Goal: Task Accomplishment & Management: Complete application form

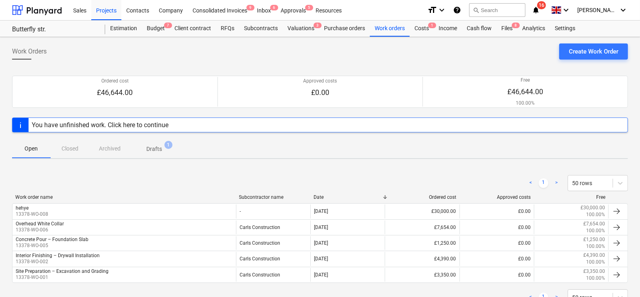
scroll to position [29, 0]
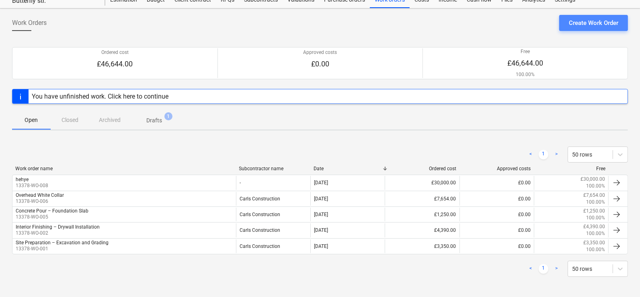
click at [577, 19] on div "Create Work Order" at bounding box center [593, 23] width 49 height 10
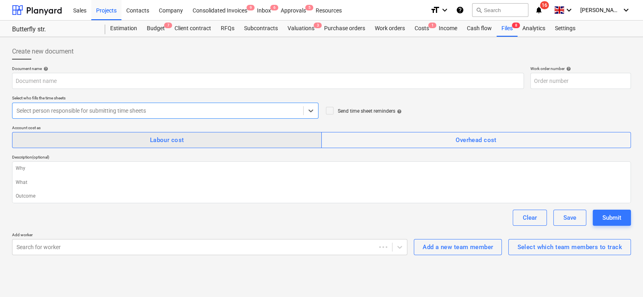
type textarea "x"
type input "13378-WO-009"
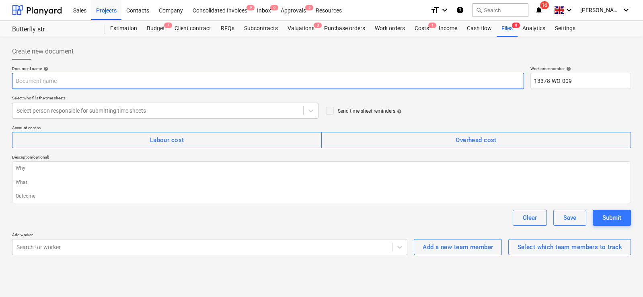
click at [111, 87] on input "text" at bounding box center [268, 81] width 512 height 16
type textarea "x"
type input "H"
type textarea "x"
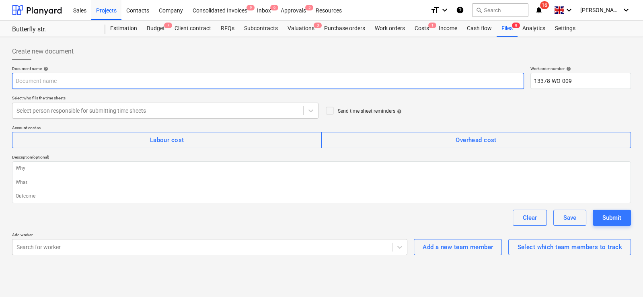
type input "R"
type textarea "x"
type input "Re"
type textarea "x"
type input "Reo"
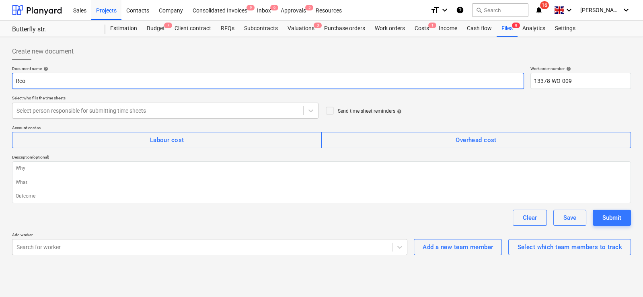
type textarea "x"
type input "Re"
type textarea "x"
type input "Reo"
type textarea "x"
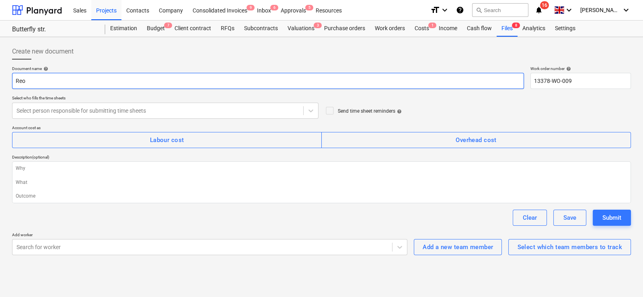
type input "Reoi"
type textarea "x"
type input "Reoir"
type textarea "x"
type input "Reoirt"
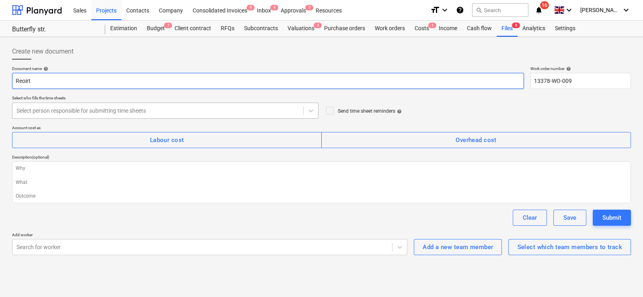
type textarea "x"
type input "Reoir"
type textarea "x"
type input "Reoi"
type textarea "x"
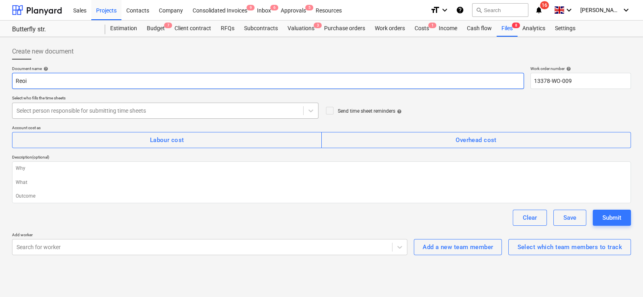
type input "Reoio"
type textarea "x"
type input "Reoi"
type textarea "x"
type input "Reo"
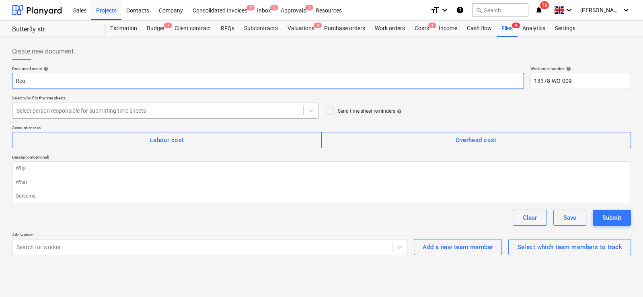
type textarea "x"
type input "Reop"
type textarea "x"
type input "Reo"
type textarea "x"
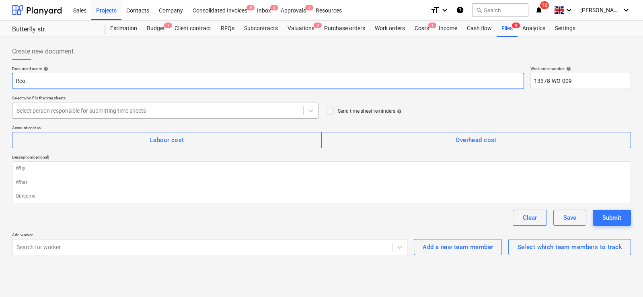
type input "Re"
type textarea "x"
type input "Rep"
type textarea "x"
type input "Repo"
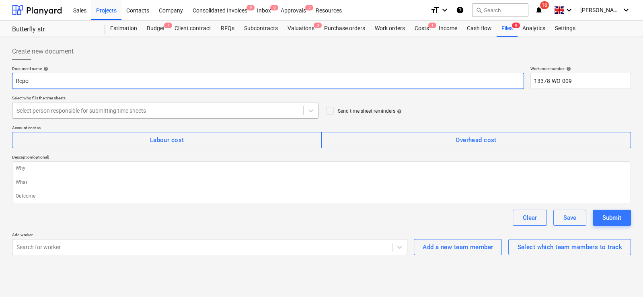
type textarea "x"
type input "Repor"
type textarea "x"
type input "Report"
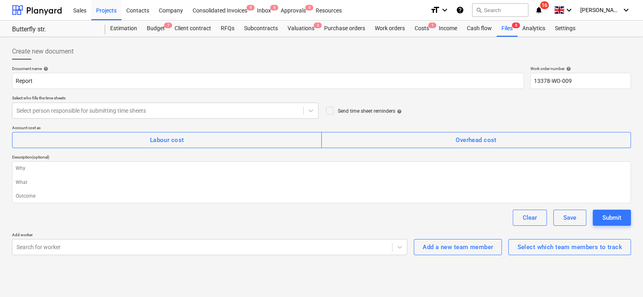
click at [165, 154] on div "Description (optional)" at bounding box center [321, 156] width 619 height 5
click at [167, 140] on div "Labour cost" at bounding box center [167, 140] width 34 height 10
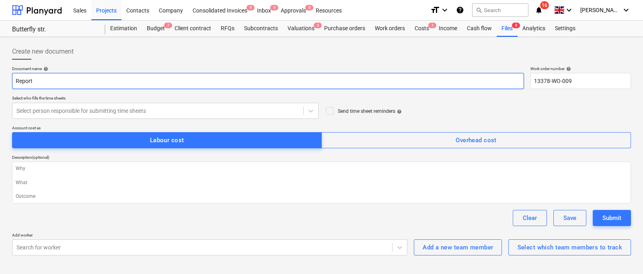
click at [62, 78] on input "Report" at bounding box center [268, 81] width 512 height 16
type textarea "x"
type input "T"
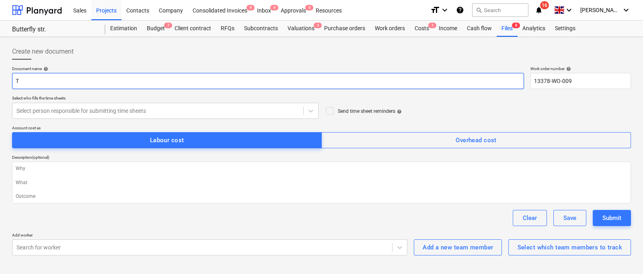
type textarea "x"
type input "Ti"
type textarea "x"
type input "Tim"
type textarea "x"
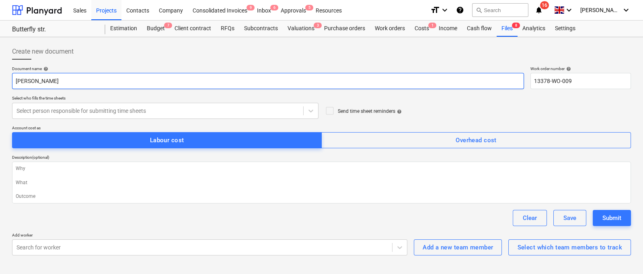
type input "Time"
type textarea "x"
type input "Times"
type textarea "x"
type input "Timesh"
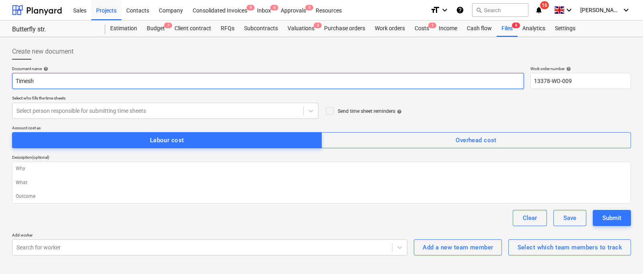
type textarea "x"
type input "Timeshe"
type textarea "x"
type input "Timeshee"
type textarea "x"
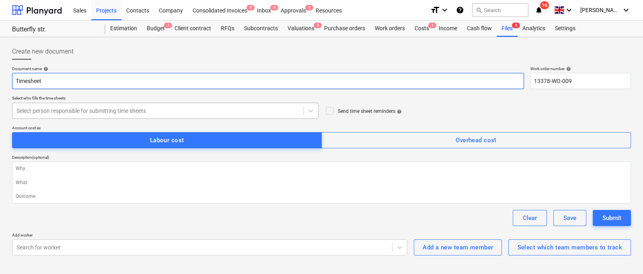
type input "Timesheet"
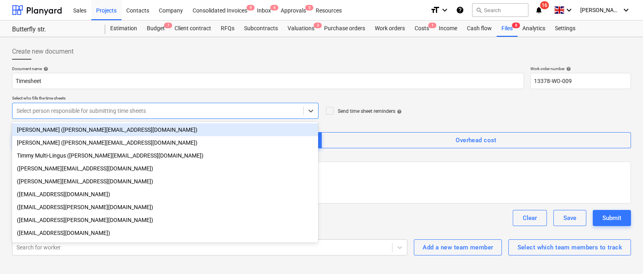
click at [63, 111] on div at bounding box center [157, 111] width 283 height 8
click at [65, 133] on div "Carl Edlund (carl@planyard.com)" at bounding box center [165, 129] width 306 height 13
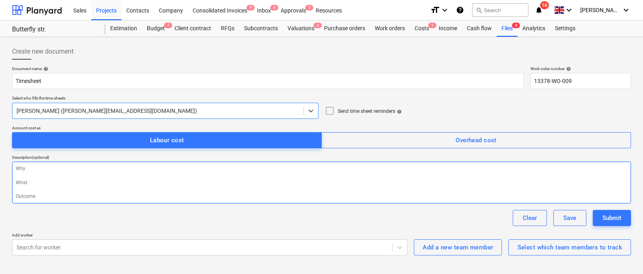
click at [145, 188] on textarea at bounding box center [321, 182] width 619 height 42
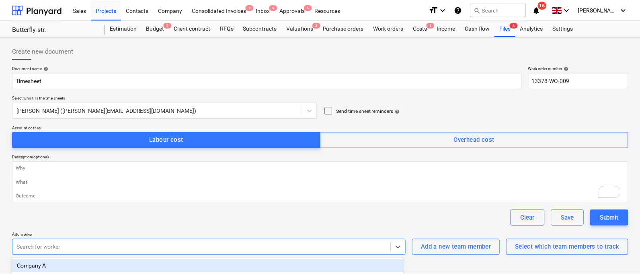
scroll to position [13, 0]
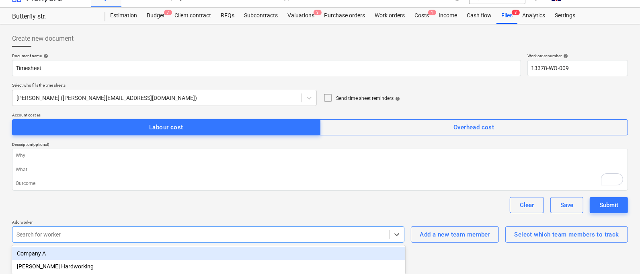
click at [207, 244] on div "Create new document Document name help Timesheet Work order number help 13378-W…" at bounding box center [320, 136] width 623 height 218
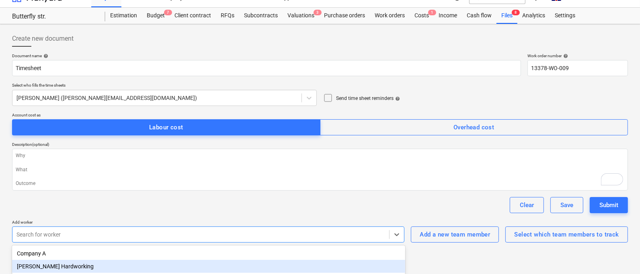
click at [62, 265] on div "[PERSON_NAME] Hardworking" at bounding box center [208, 265] width 393 height 13
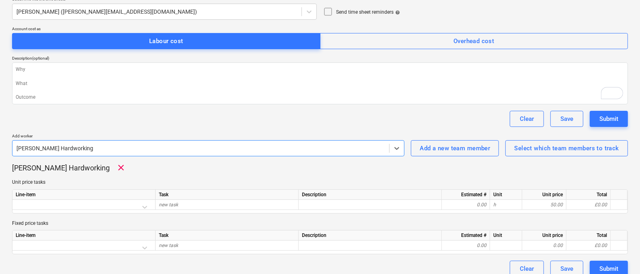
scroll to position [107, 0]
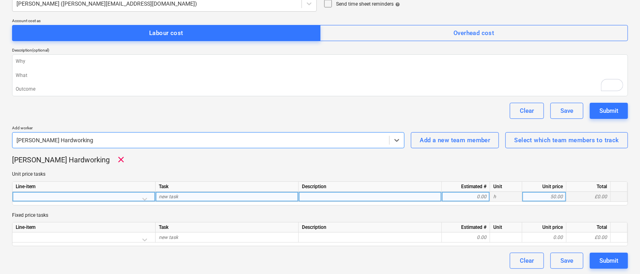
type textarea "x"
click at [168, 191] on div "new task" at bounding box center [227, 196] width 143 height 10
type input "Turfing"
type textarea "x"
click at [323, 194] on div at bounding box center [370, 196] width 143 height 10
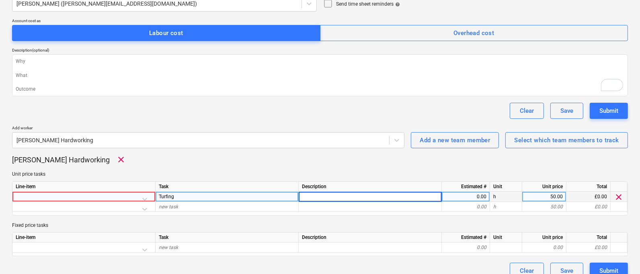
click at [463, 193] on div "0.00" at bounding box center [465, 196] width 41 height 10
type input "10"
click at [143, 198] on div at bounding box center [84, 198] width 136 height 14
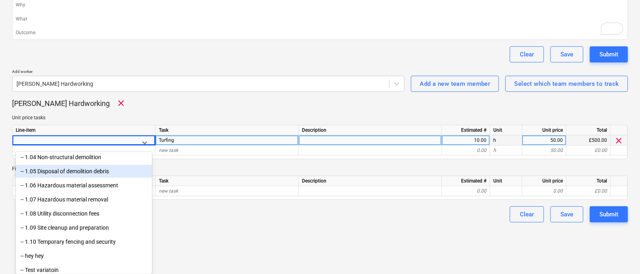
scroll to position [156, 0]
click at [86, 174] on div "-- 1.05 Disposal of demolition debris" at bounding box center [84, 172] width 136 height 13
type textarea "x"
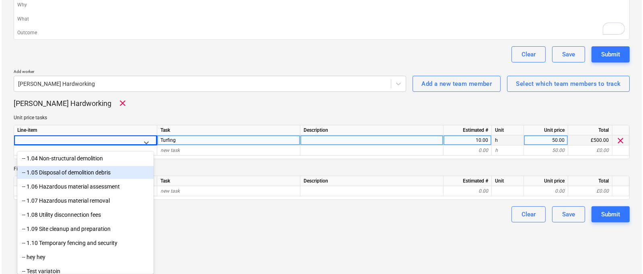
scroll to position [117, 0]
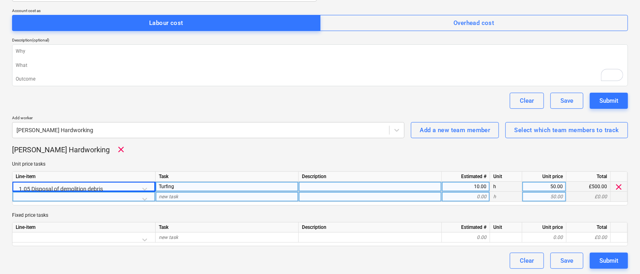
click at [179, 196] on div "new task" at bounding box center [227, 196] width 143 height 10
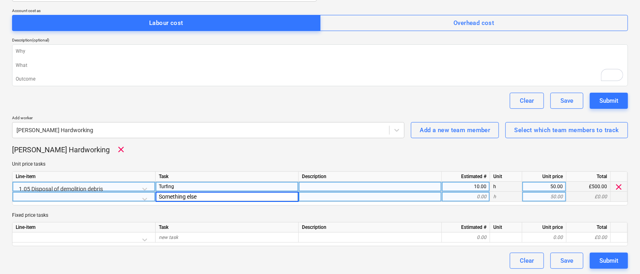
click at [212, 196] on input "Something else" at bounding box center [227, 196] width 143 height 10
type input "Gravel"
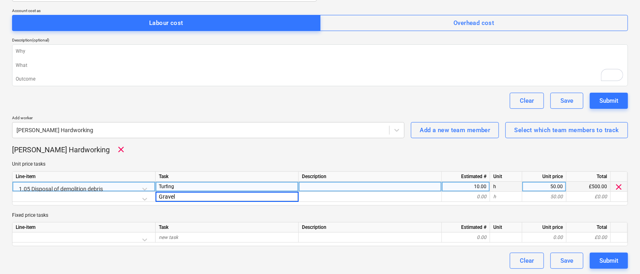
type textarea "x"
click at [267, 159] on div "Jimmy Hardworking clear Unit price tasks Line-item Task Description Estimated #…" at bounding box center [320, 194] width 616 height 101
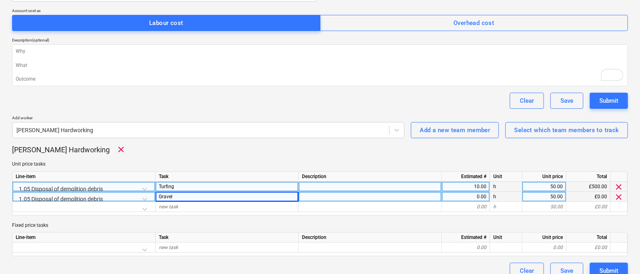
click at [454, 195] on div "0.00" at bounding box center [465, 196] width 41 height 10
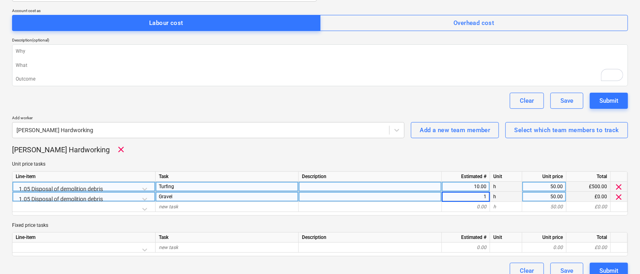
type input "15"
click at [607, 98] on div "Submit" at bounding box center [609, 100] width 19 height 10
type textarea "x"
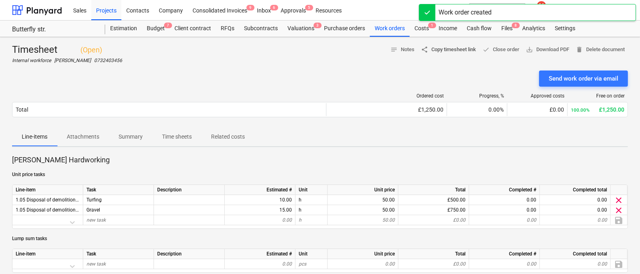
click at [435, 49] on span "share Copy timesheet link" at bounding box center [448, 49] width 55 height 9
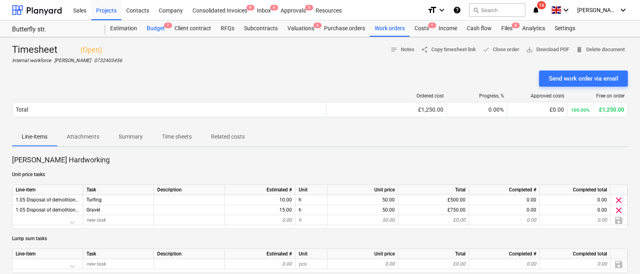
click at [161, 23] on div "Budget 7" at bounding box center [156, 29] width 28 height 16
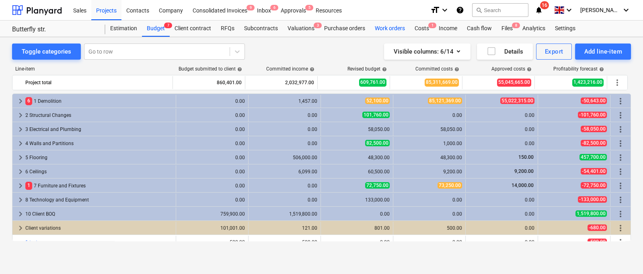
click at [389, 31] on div "Work orders" at bounding box center [390, 29] width 40 height 16
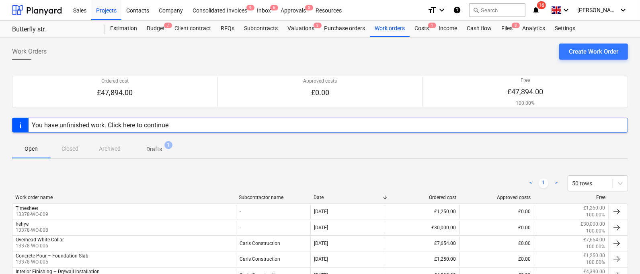
scroll to position [67, 0]
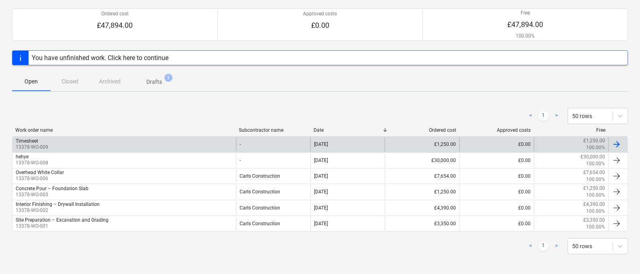
click at [162, 140] on div "Timesheet 13378-WO-009" at bounding box center [124, 144] width 224 height 14
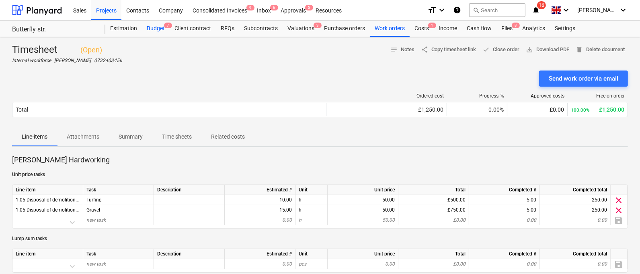
click at [154, 28] on div "Budget 7" at bounding box center [156, 29] width 28 height 16
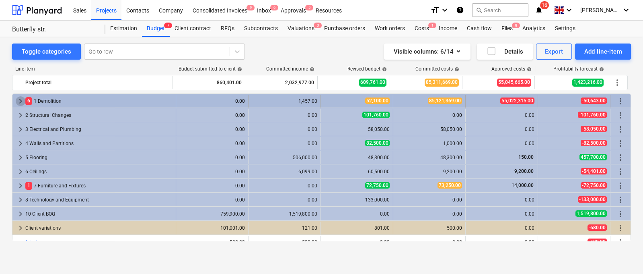
click at [22, 100] on span "keyboard_arrow_right" at bounding box center [21, 101] width 10 height 10
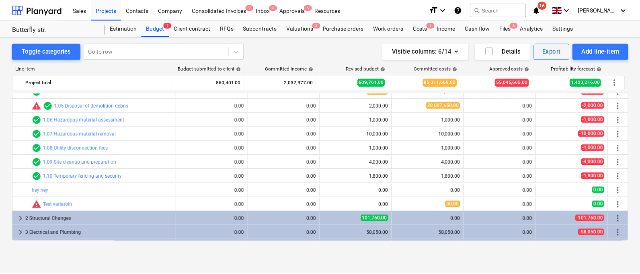
scroll to position [107, 0]
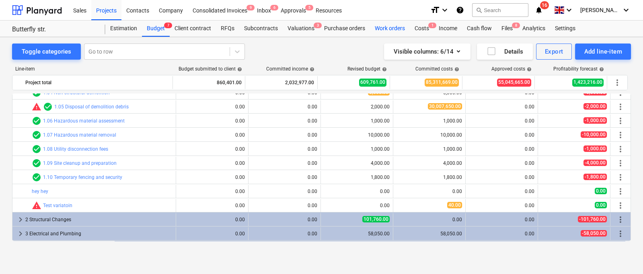
click at [370, 24] on div "Work orders" at bounding box center [390, 29] width 40 height 16
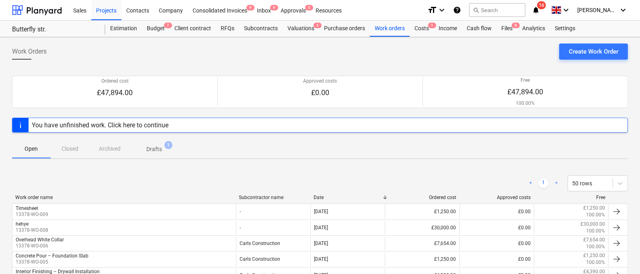
scroll to position [2, 0]
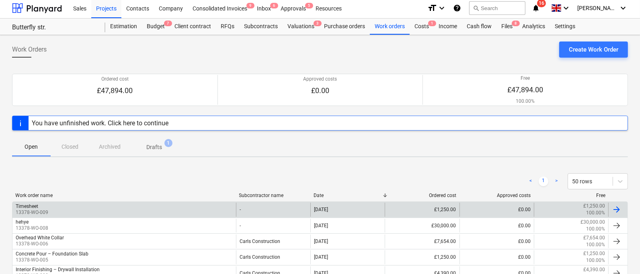
click at [186, 205] on div "Timesheet 13378-WO-009" at bounding box center [124, 209] width 224 height 14
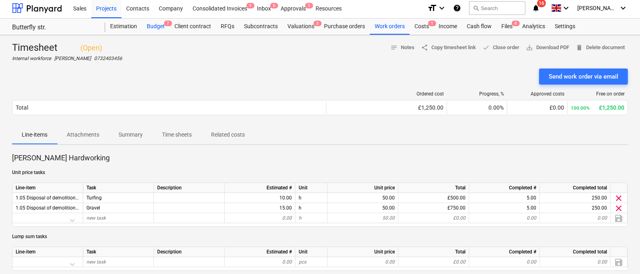
click at [156, 23] on div "Budget 7" at bounding box center [156, 27] width 28 height 16
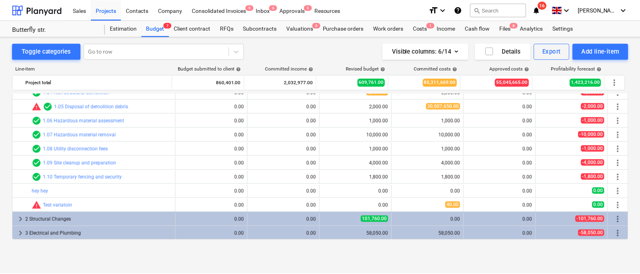
scroll to position [89, 0]
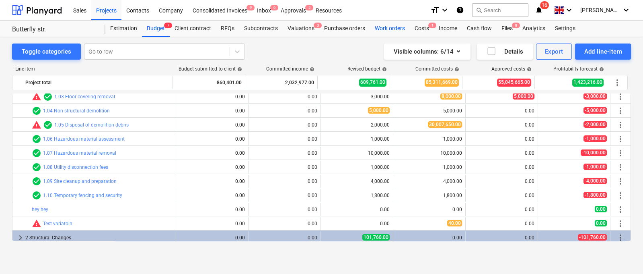
click at [389, 27] on div "Work orders" at bounding box center [390, 29] width 40 height 16
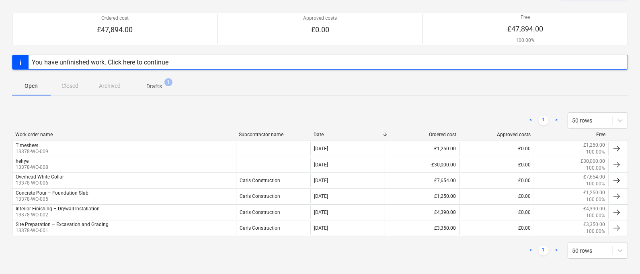
scroll to position [63, 0]
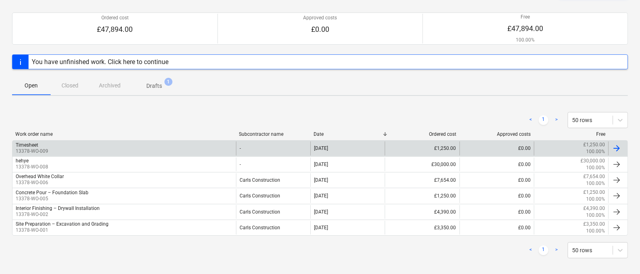
click at [164, 144] on div "Timesheet 13378-WO-009" at bounding box center [124, 148] width 224 height 14
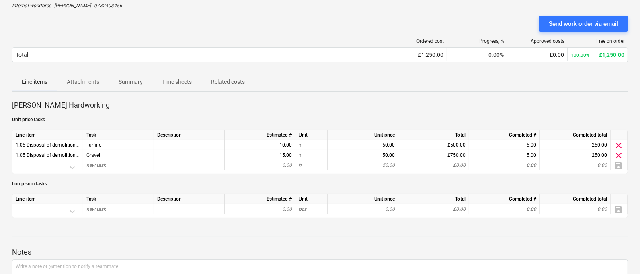
scroll to position [54, 0]
click at [165, 84] on p "Time sheets" at bounding box center [177, 82] width 30 height 8
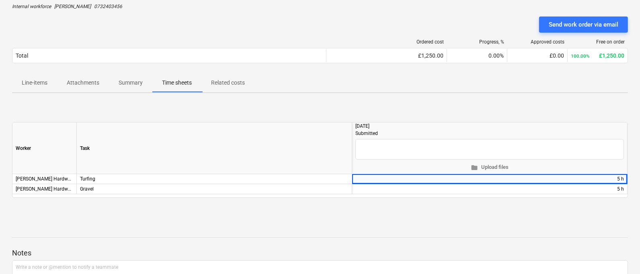
click at [129, 89] on button "Summary" at bounding box center [130, 82] width 43 height 19
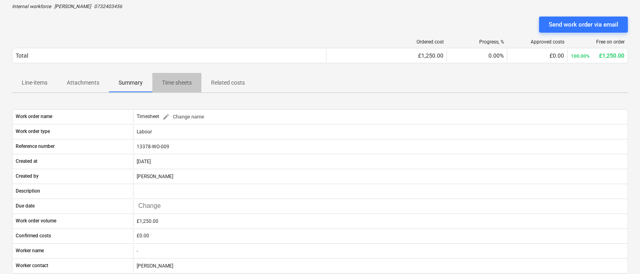
click at [169, 86] on span "Time sheets" at bounding box center [176, 82] width 49 height 13
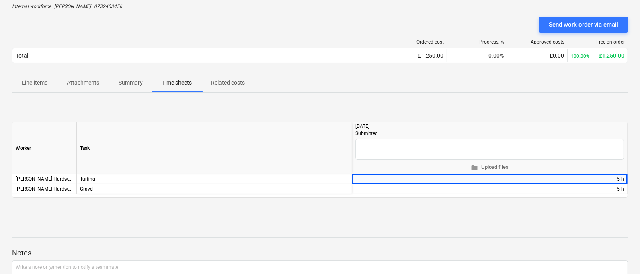
click at [132, 78] on p "Summary" at bounding box center [131, 82] width 24 height 8
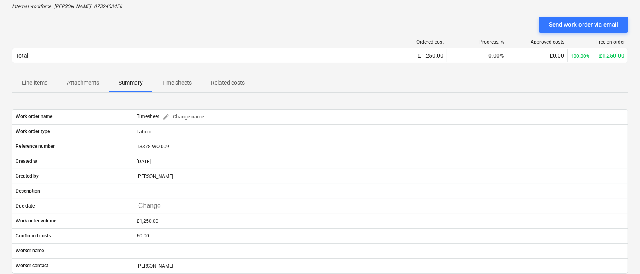
click at [87, 81] on p "Attachments" at bounding box center [83, 82] width 33 height 8
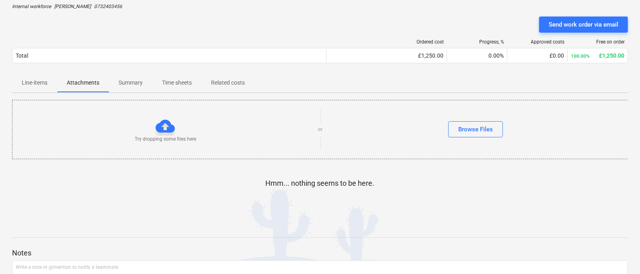
click at [234, 86] on span "Related costs" at bounding box center [228, 82] width 53 height 13
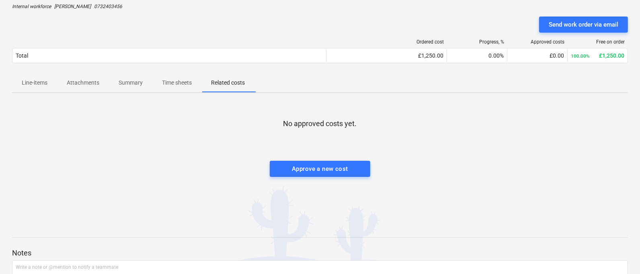
click at [128, 77] on span "Summary" at bounding box center [130, 82] width 43 height 13
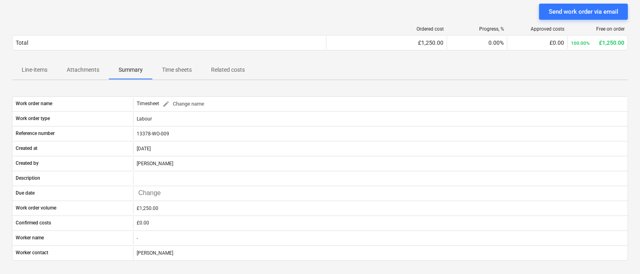
scroll to position [66, 0]
click at [97, 70] on p "Attachments" at bounding box center [83, 70] width 33 height 8
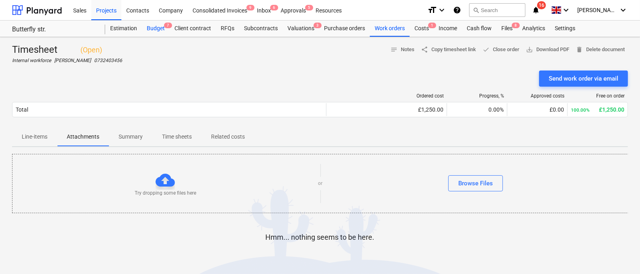
click at [156, 27] on div "Budget 7" at bounding box center [156, 29] width 28 height 16
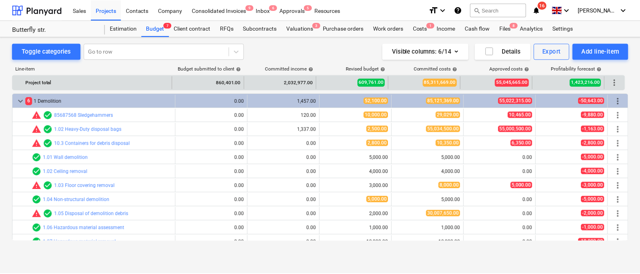
scroll to position [89, 0]
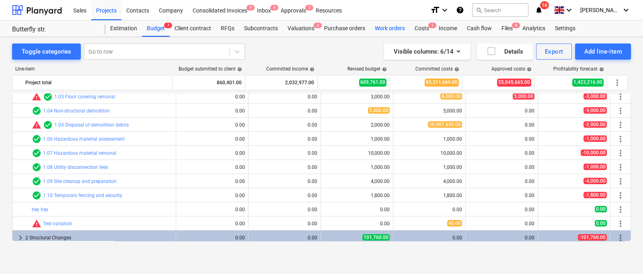
click at [386, 31] on div "Work orders" at bounding box center [390, 29] width 40 height 16
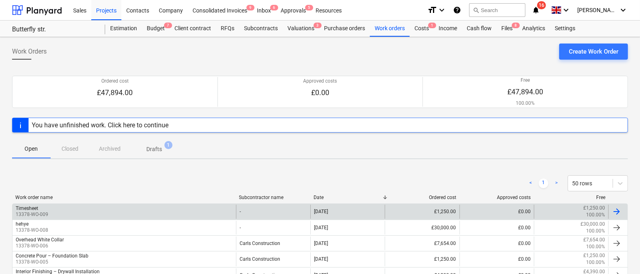
click at [116, 210] on div "Timesheet 13378-WO-009" at bounding box center [124, 211] width 224 height 14
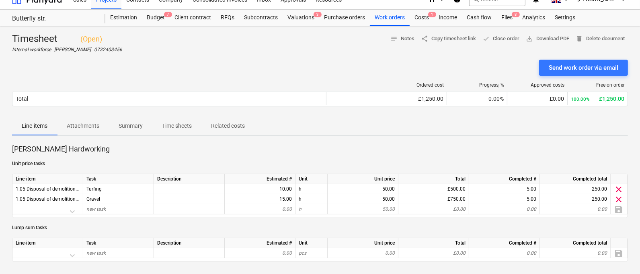
scroll to position [11, 0]
click at [183, 124] on p "Time sheets" at bounding box center [177, 125] width 30 height 8
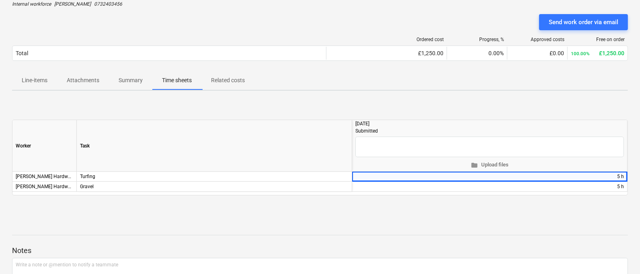
scroll to position [56, 0]
click at [225, 84] on p "Related costs" at bounding box center [228, 81] width 34 height 8
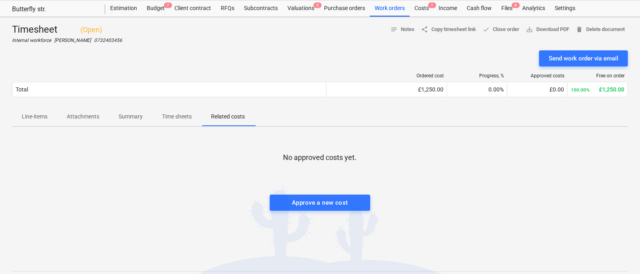
scroll to position [18, 0]
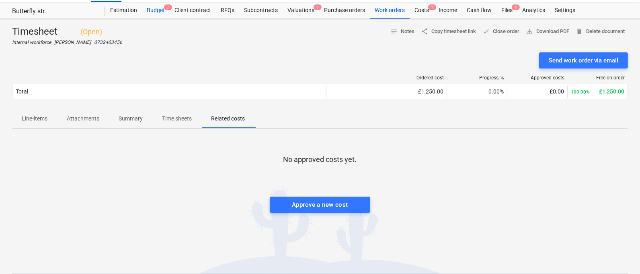
click at [169, 14] on div "Budget 7" at bounding box center [156, 10] width 28 height 16
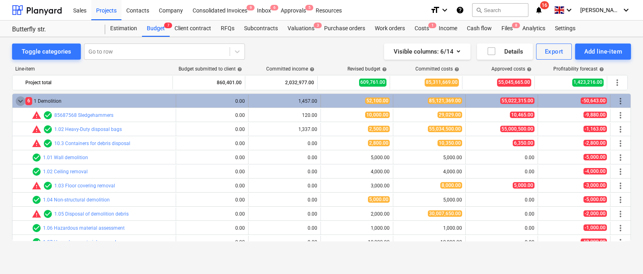
click at [21, 104] on span "keyboard_arrow_down" at bounding box center [21, 101] width 10 height 10
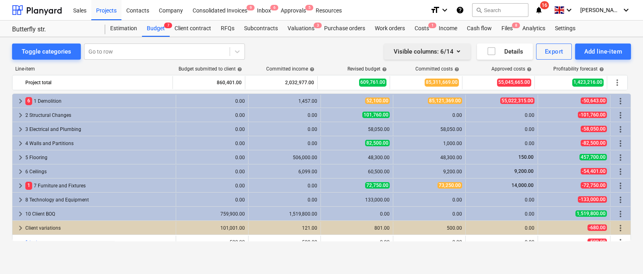
click at [455, 56] on div "Visible columns : 6/14" at bounding box center [427, 51] width 67 height 10
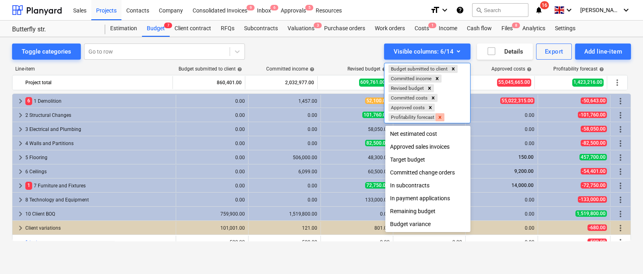
click at [441, 114] on icon "Remove Profitability forecast" at bounding box center [440, 117] width 6 height 6
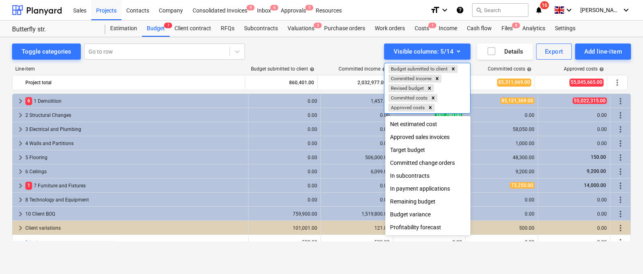
click at [415, 213] on div "Budget variance" at bounding box center [427, 214] width 85 height 13
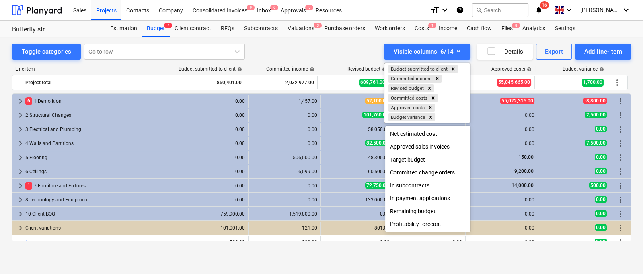
click at [275, 44] on div at bounding box center [321, 137] width 643 height 274
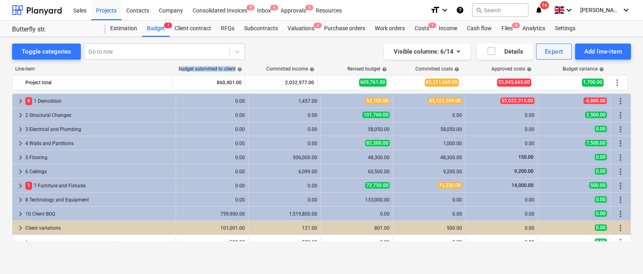
drag, startPoint x: 183, startPoint y: 67, endPoint x: 223, endPoint y: 74, distance: 40.8
click at [223, 74] on div "Line-item Budget submitted to client help Committed income help Revised budget …" at bounding box center [321, 70] width 619 height 9
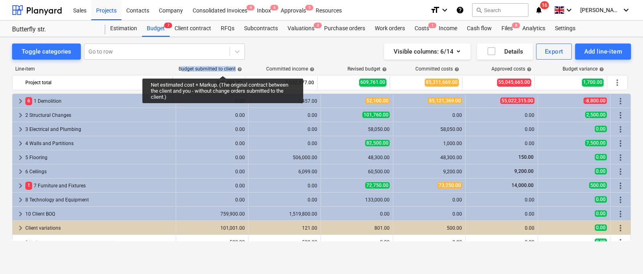
click at [223, 68] on div "Budget submitted to client help" at bounding box center [211, 69] width 64 height 6
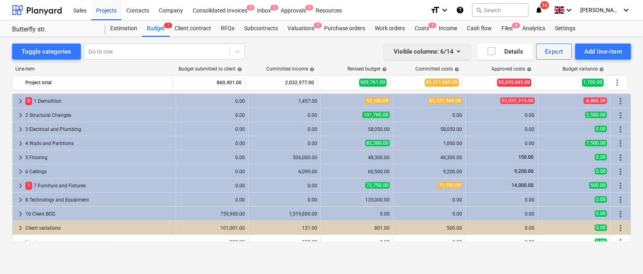
click at [423, 45] on button "Visible columns : 6/14" at bounding box center [427, 51] width 86 height 16
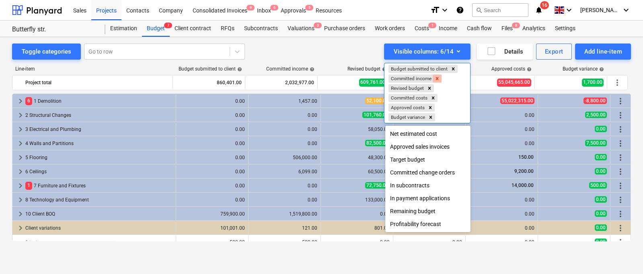
click at [439, 77] on icon "Remove Committed income" at bounding box center [437, 78] width 3 height 3
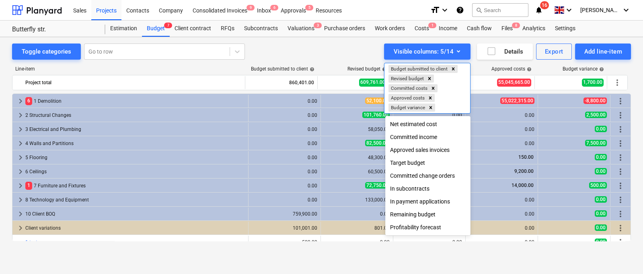
click at [407, 159] on div "Target budget" at bounding box center [427, 162] width 85 height 13
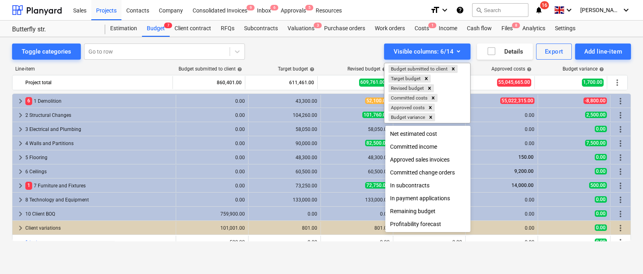
click at [325, 53] on div at bounding box center [321, 137] width 643 height 274
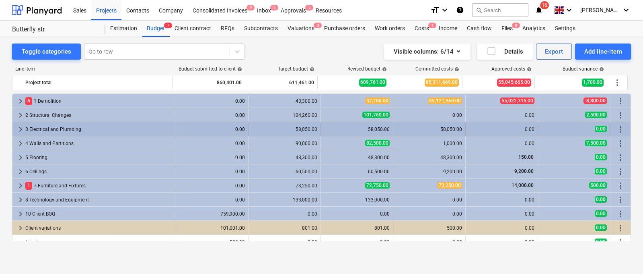
click at [278, 123] on div "58,050.00" at bounding box center [285, 129] width 66 height 13
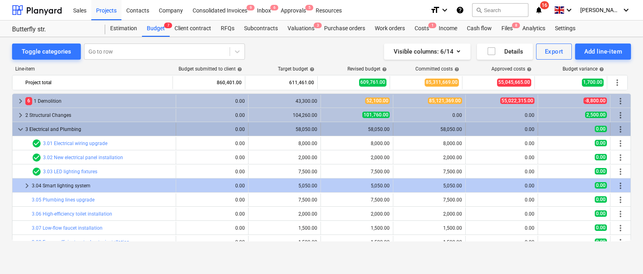
click at [18, 124] on span "keyboard_arrow_down" at bounding box center [21, 129] width 10 height 10
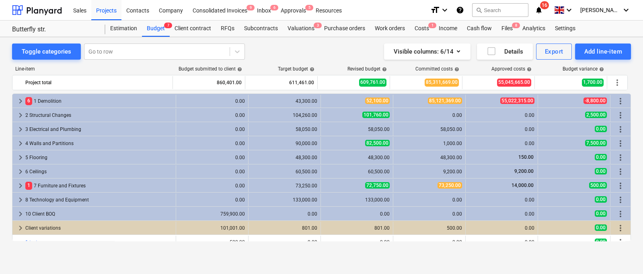
drag, startPoint x: 344, startPoint y: 64, endPoint x: 385, endPoint y: 64, distance: 41.4
click at [385, 64] on div "Line-item Budget submitted to client help Target budget help Revised budget hel…" at bounding box center [321, 155] width 619 height 191
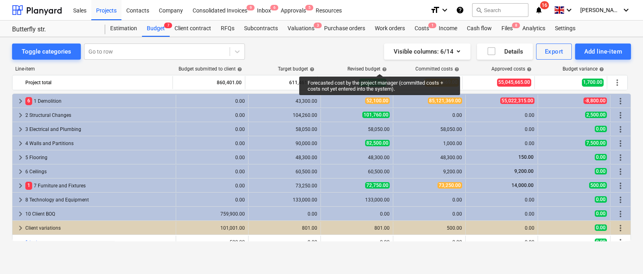
click at [380, 66] on div "Revised budget help" at bounding box center [367, 69] width 39 height 6
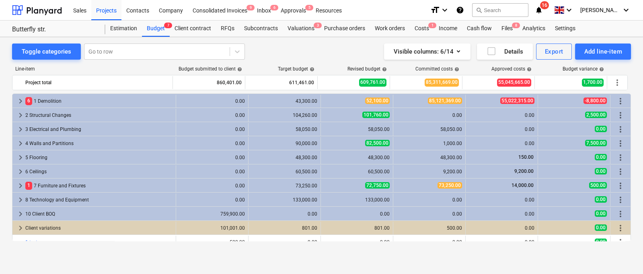
click at [370, 62] on div "Line-item Budget submitted to client help Target budget help Revised budget hel…" at bounding box center [321, 155] width 619 height 191
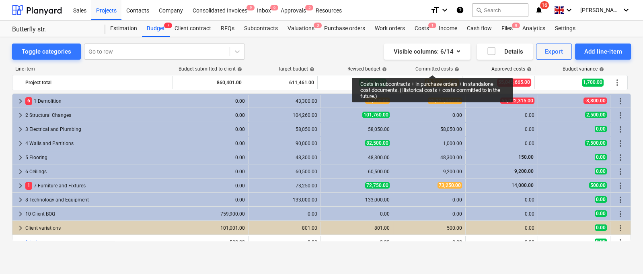
click at [432, 68] on div "Committed costs help" at bounding box center [438, 69] width 44 height 6
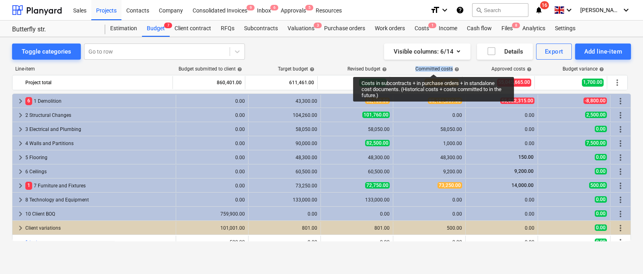
click at [434, 67] on div "Committed costs help" at bounding box center [438, 69] width 44 height 6
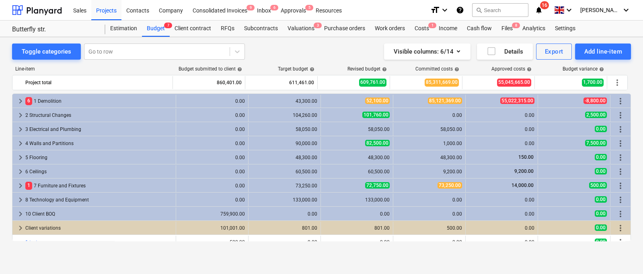
click at [370, 44] on div "Visible columns : 6/14 Details Export Add line-item" at bounding box center [473, 51] width 315 height 16
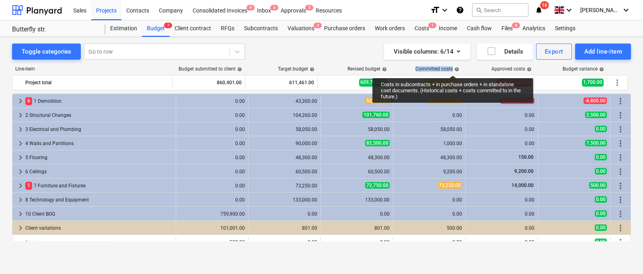
drag, startPoint x: 416, startPoint y: 66, endPoint x: 452, endPoint y: 66, distance: 36.2
click at [452, 66] on div "Committed costs help" at bounding box center [438, 69] width 44 height 6
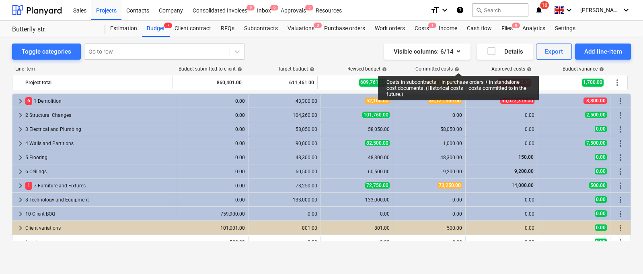
click at [476, 66] on div "Approved costs help" at bounding box center [499, 69] width 72 height 6
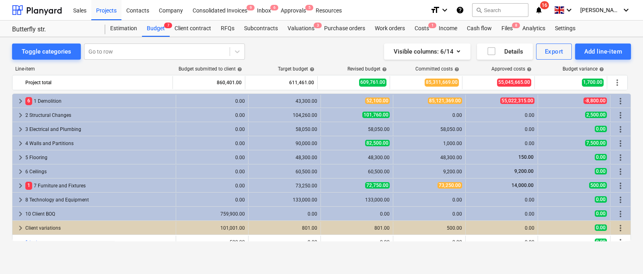
click at [356, 54] on div "Visible columns : 6/14 Details Export Add line-item" at bounding box center [473, 51] width 315 height 16
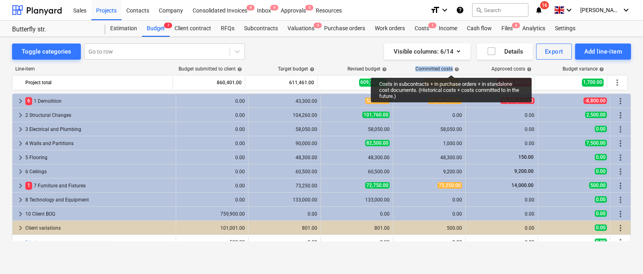
drag, startPoint x: 415, startPoint y: 69, endPoint x: 453, endPoint y: 68, distance: 37.8
click at [453, 68] on div "Committed costs help" at bounding box center [427, 69] width 72 height 6
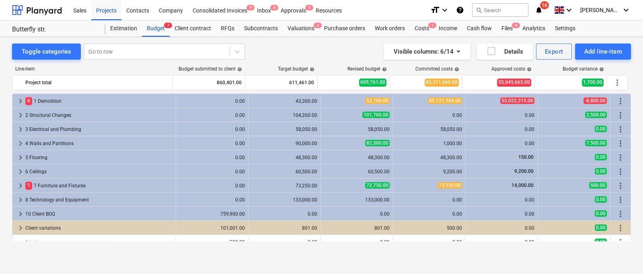
click at [483, 66] on div "Approved costs help" at bounding box center [499, 69] width 72 height 6
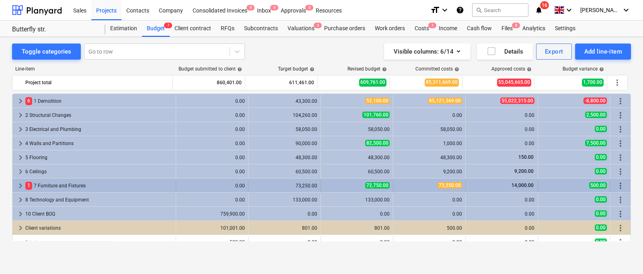
click at [416, 188] on div "73,250.00" at bounding box center [430, 185] width 66 height 13
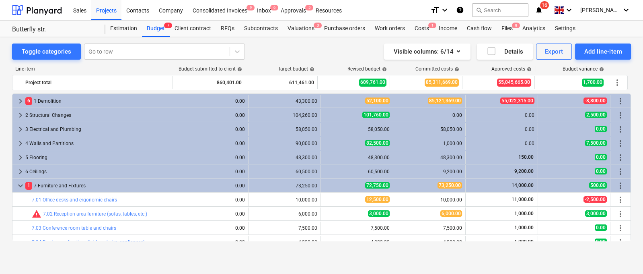
click at [408, 66] on div "Committed costs help" at bounding box center [427, 69] width 72 height 6
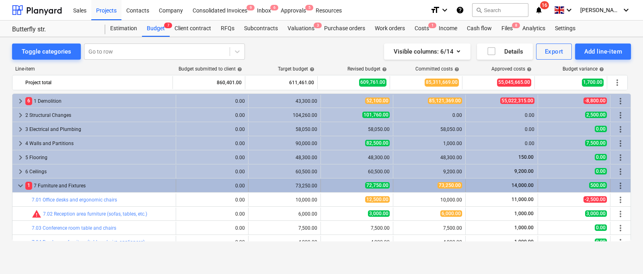
click at [19, 185] on span "keyboard_arrow_down" at bounding box center [21, 186] width 10 height 10
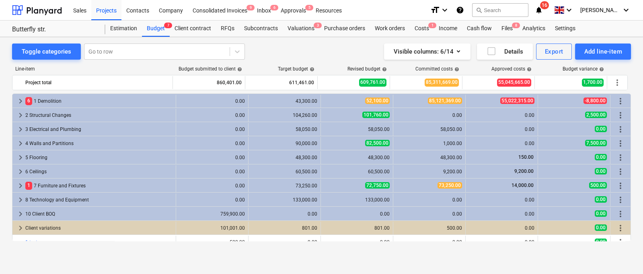
click at [343, 54] on div "Visible columns : 6/14 Details Export Add line-item" at bounding box center [473, 51] width 315 height 16
click at [446, 29] on div "Income" at bounding box center [448, 29] width 28 height 16
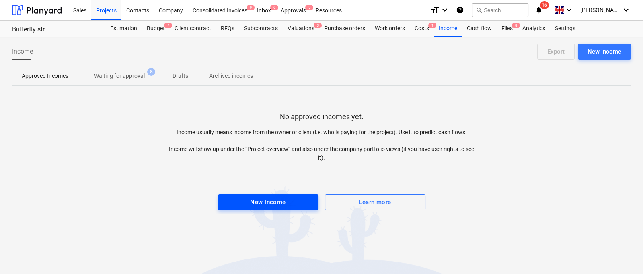
click at [285, 202] on div "New income" at bounding box center [267, 202] width 35 height 10
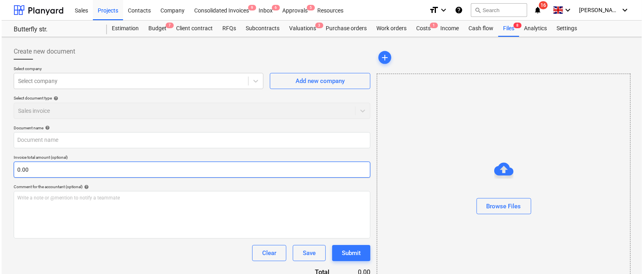
scroll to position [38, 0]
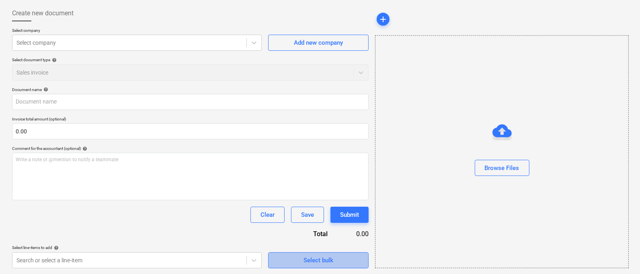
click at [314, 253] on button "Select bulk" at bounding box center [318, 260] width 101 height 16
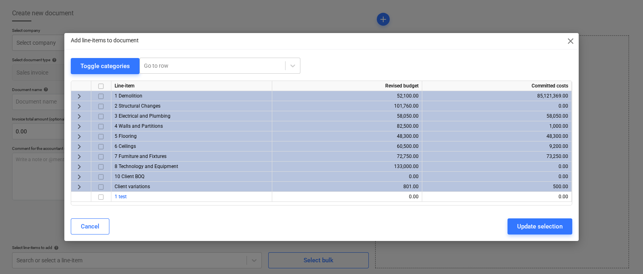
click at [76, 177] on span "keyboard_arrow_right" at bounding box center [79, 177] width 10 height 10
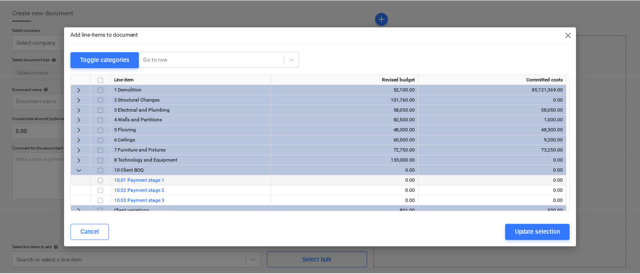
scroll to position [14, 0]
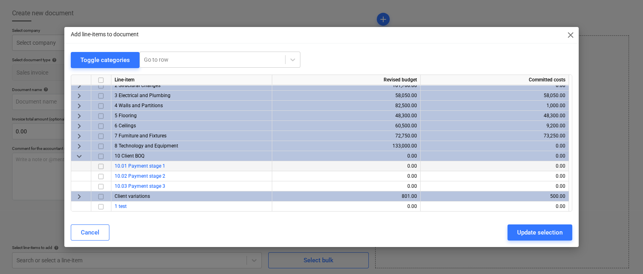
click at [101, 168] on input "checkbox" at bounding box center [101, 166] width 10 height 10
click at [522, 233] on div "Update selection" at bounding box center [539, 232] width 45 height 10
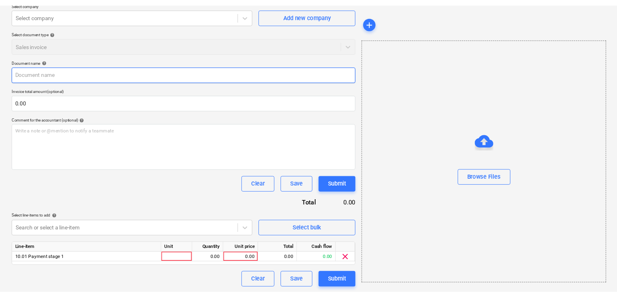
scroll to position [0, 0]
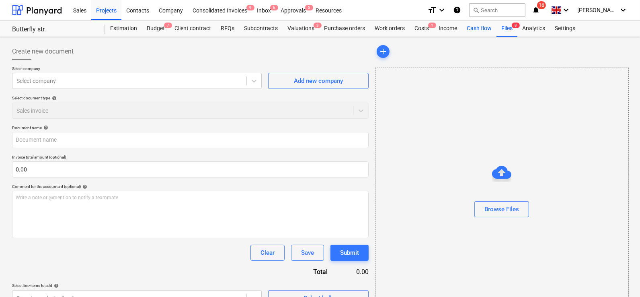
click at [467, 28] on div "Cash flow" at bounding box center [479, 29] width 35 height 16
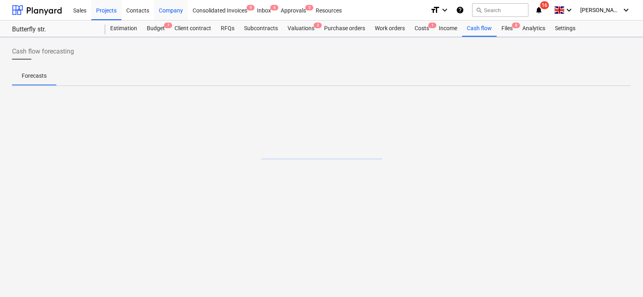
click at [166, 8] on div "Company" at bounding box center [171, 10] width 34 height 21
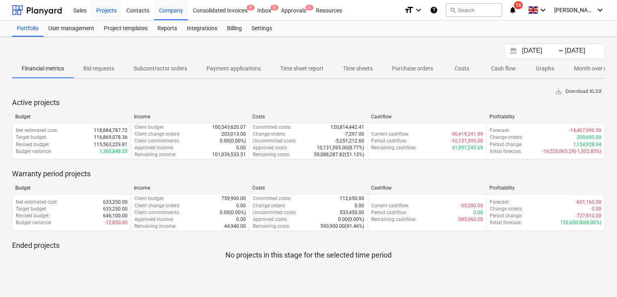
click at [118, 14] on div "Projects" at bounding box center [106, 10] width 30 height 21
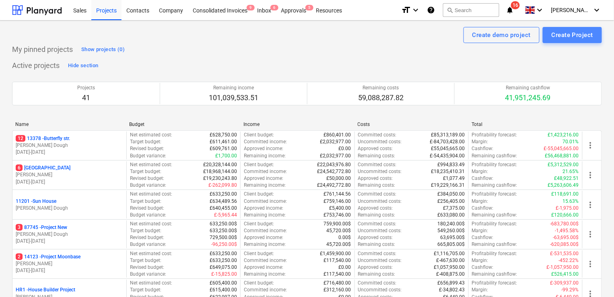
click at [567, 30] on div "Create Project" at bounding box center [572, 35] width 41 height 10
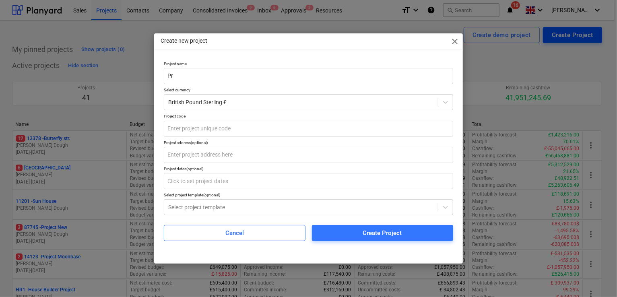
type input "P"
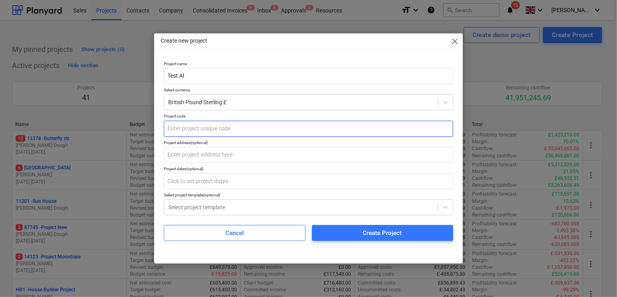
type input "Test AI"
click at [194, 135] on input "text" at bounding box center [308, 129] width 289 height 16
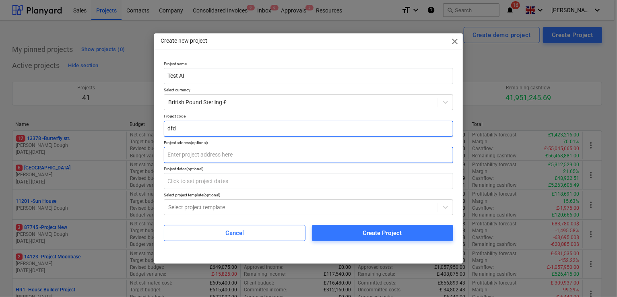
type input "dfd"
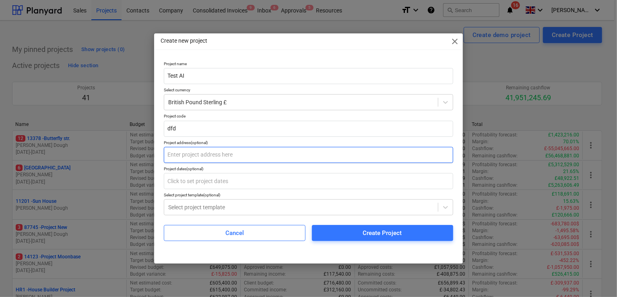
click at [196, 153] on input "text" at bounding box center [308, 155] width 289 height 16
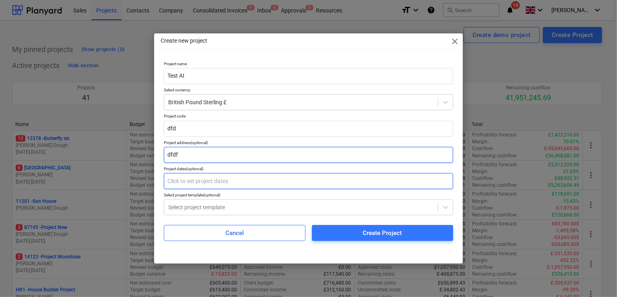
type input "dfdf"
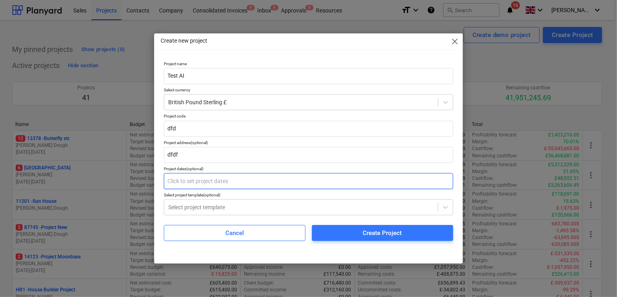
click at [197, 185] on input "text" at bounding box center [308, 181] width 289 height 16
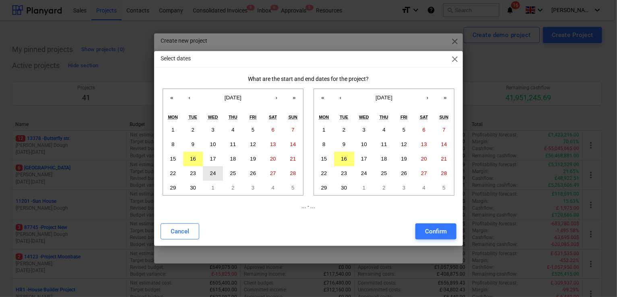
click at [220, 167] on button "24" at bounding box center [213, 173] width 20 height 14
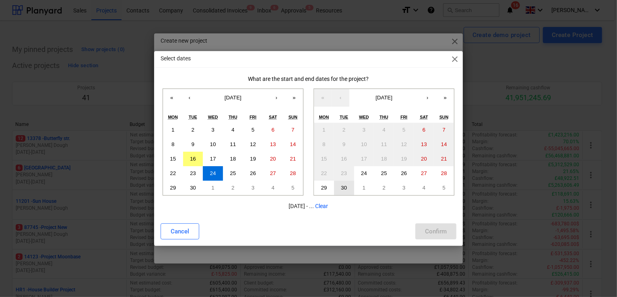
click at [337, 184] on button "30" at bounding box center [344, 188] width 20 height 14
click at [426, 228] on div "Confirm" at bounding box center [436, 231] width 22 height 10
type input "24.09.2025 - 30.09.2025"
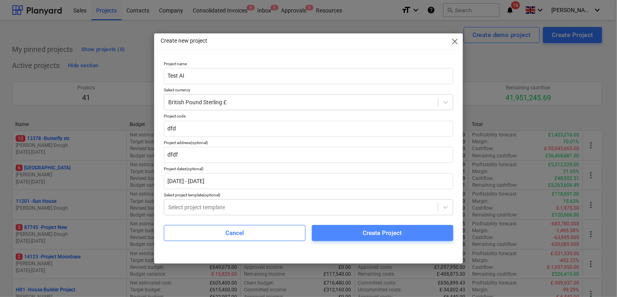
click at [366, 232] on div "Create Project" at bounding box center [382, 233] width 39 height 10
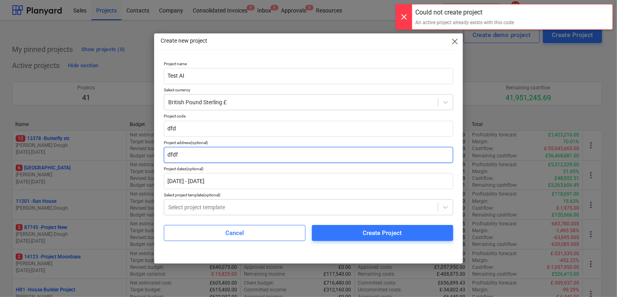
click at [245, 161] on input "dfdf" at bounding box center [308, 155] width 289 height 16
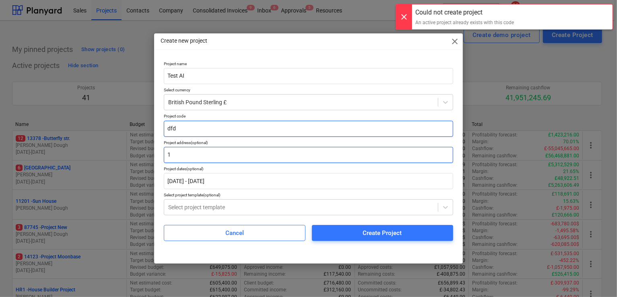
type input "1"
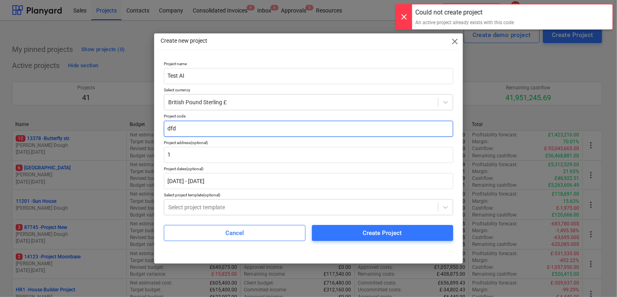
click at [218, 129] on input "dfd" at bounding box center [308, 129] width 289 height 16
click at [218, 129] on input "dfd2131" at bounding box center [308, 129] width 289 height 16
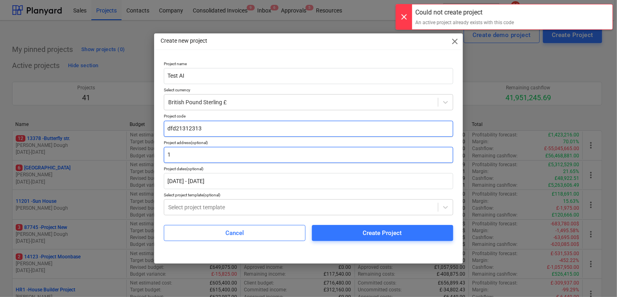
type input "dfd21312313"
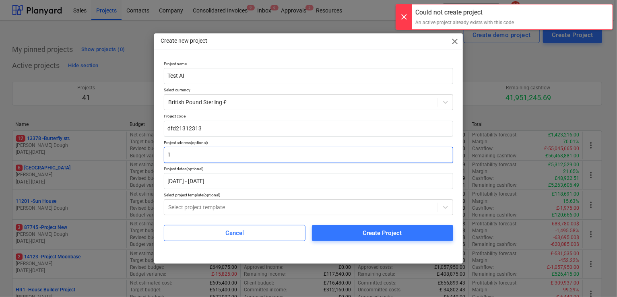
click at [214, 148] on input "1" at bounding box center [308, 155] width 289 height 16
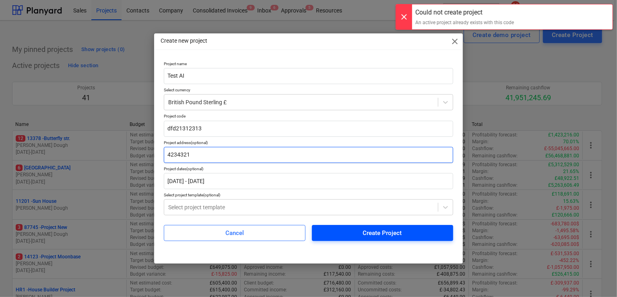
type input "4234321"
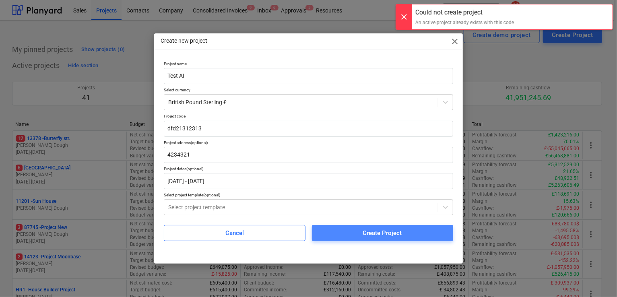
click at [329, 227] on button "Create Project" at bounding box center [382, 233] width 141 height 16
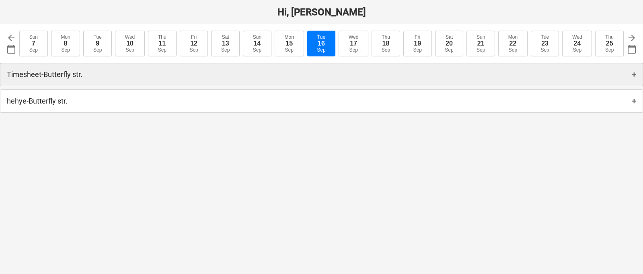
click at [355, 79] on div "Timesheet - Butterfly str. +" at bounding box center [321, 74] width 642 height 23
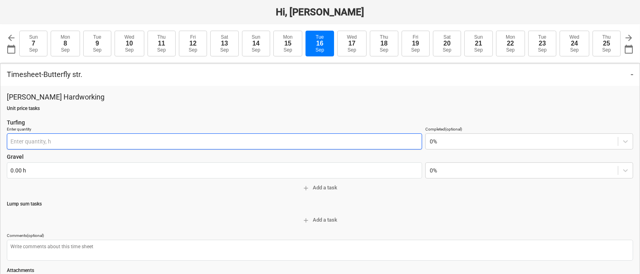
click at [152, 141] on input "text" at bounding box center [215, 141] width 416 height 16
type input "1"
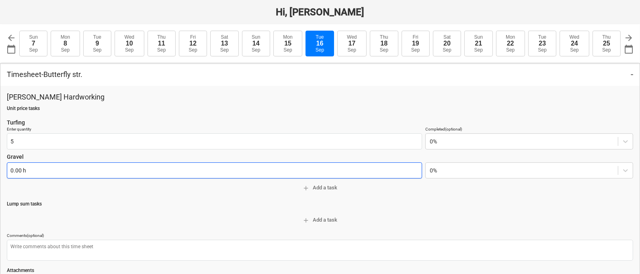
type input "5.00 h"
click at [119, 173] on input "text" at bounding box center [215, 170] width 416 height 16
type textarea "x"
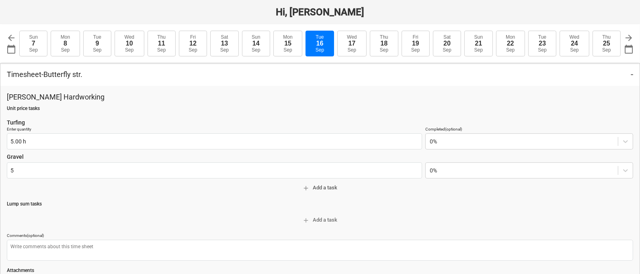
type input "5.00 h"
click at [133, 190] on span "add Add a task" at bounding box center [320, 187] width 620 height 9
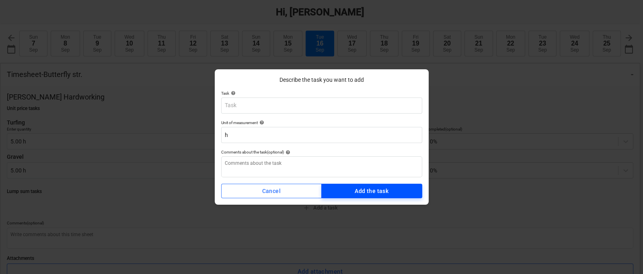
click at [372, 194] on div "Add the task" at bounding box center [372, 191] width 34 height 10
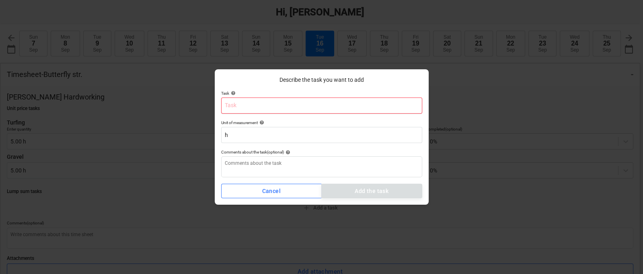
click at [253, 99] on input "text" at bounding box center [321, 105] width 201 height 16
click at [264, 199] on div "Describe the task you want to add Task help Unit of measurement help h Comments…" at bounding box center [322, 137] width 214 height 136
click at [265, 192] on div "Cancel" at bounding box center [271, 191] width 19 height 10
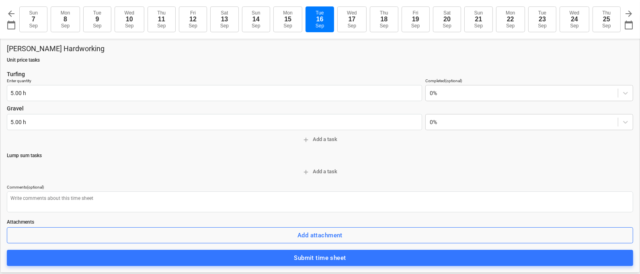
scroll to position [73, 0]
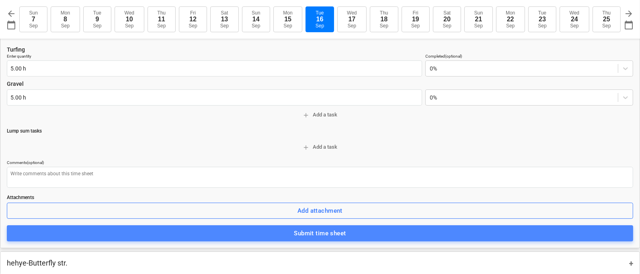
click at [280, 230] on span "Submit time sheet" at bounding box center [320, 233] width 609 height 10
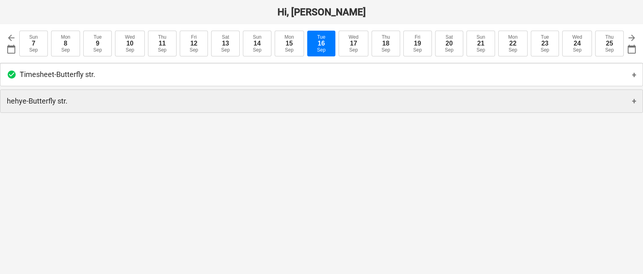
click at [250, 95] on div "hehye - Butterfly str. +" at bounding box center [321, 101] width 642 height 23
type textarea "x"
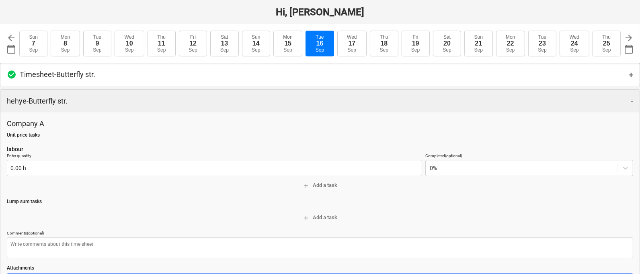
click at [250, 95] on div "hehye - Butterfly str. -" at bounding box center [320, 101] width 640 height 23
